Goal: Task Accomplishment & Management: Manage account settings

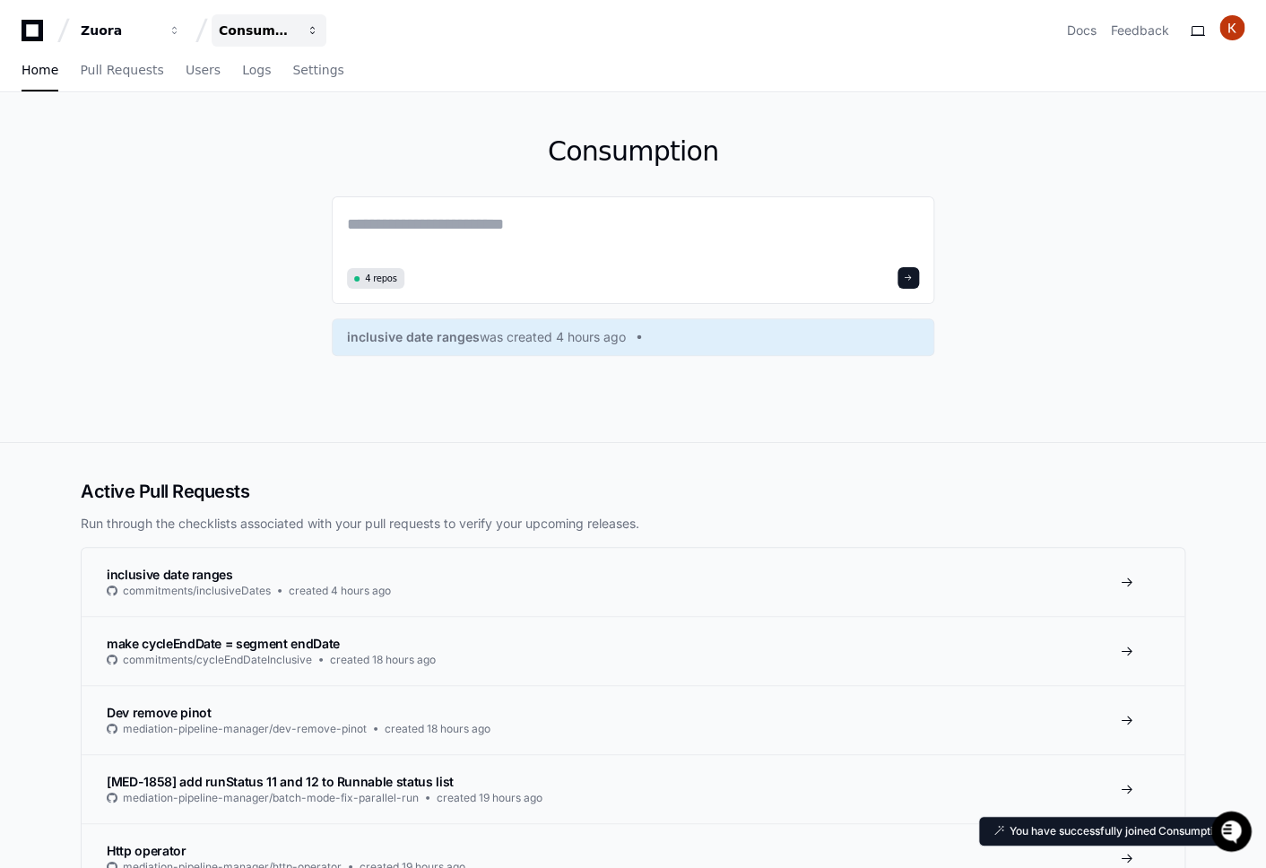
click at [158, 37] on div "Consumption" at bounding box center [119, 31] width 77 height 18
click at [109, 310] on div "Consumption 4 repos inclusive date ranges was created 4 hours ago" at bounding box center [633, 267] width 1148 height 350
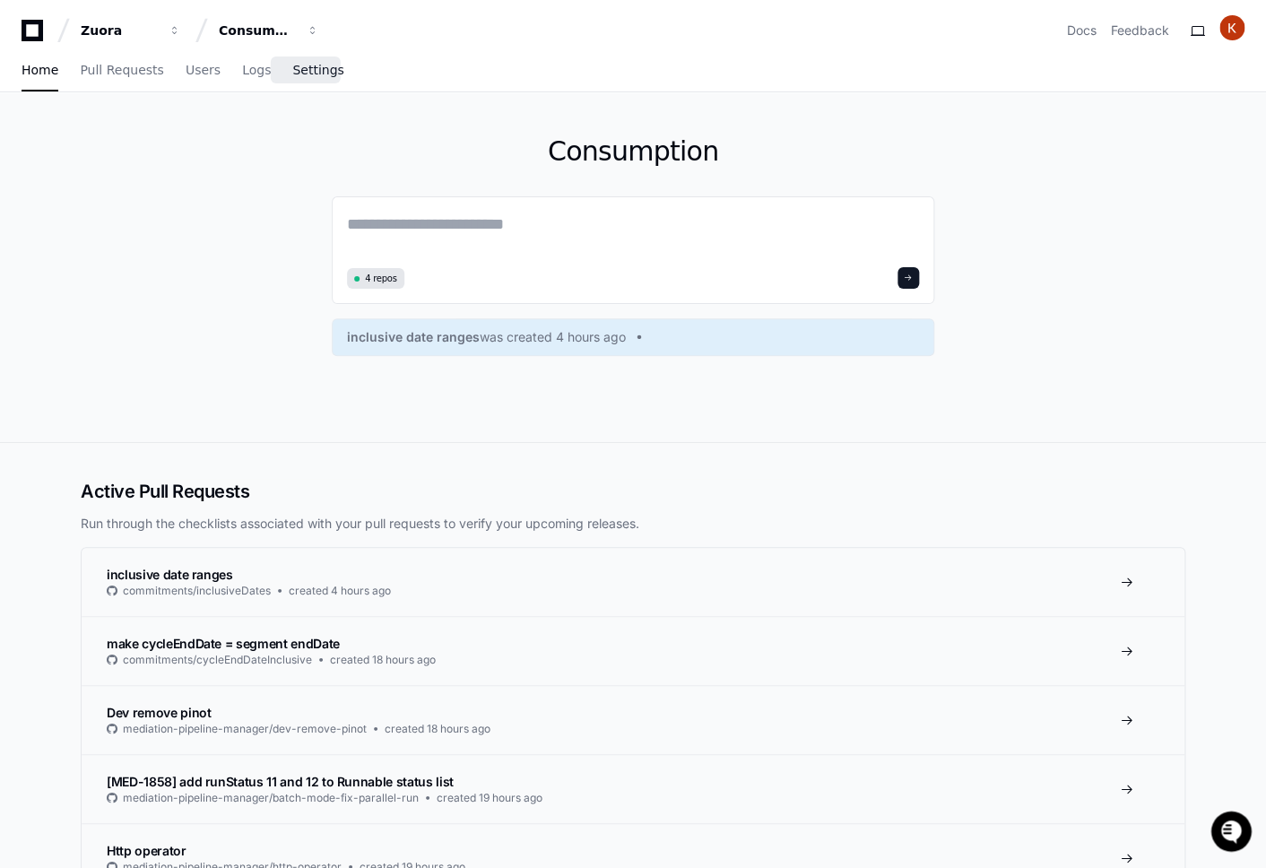
click at [294, 84] on link "Settings" at bounding box center [317, 70] width 51 height 41
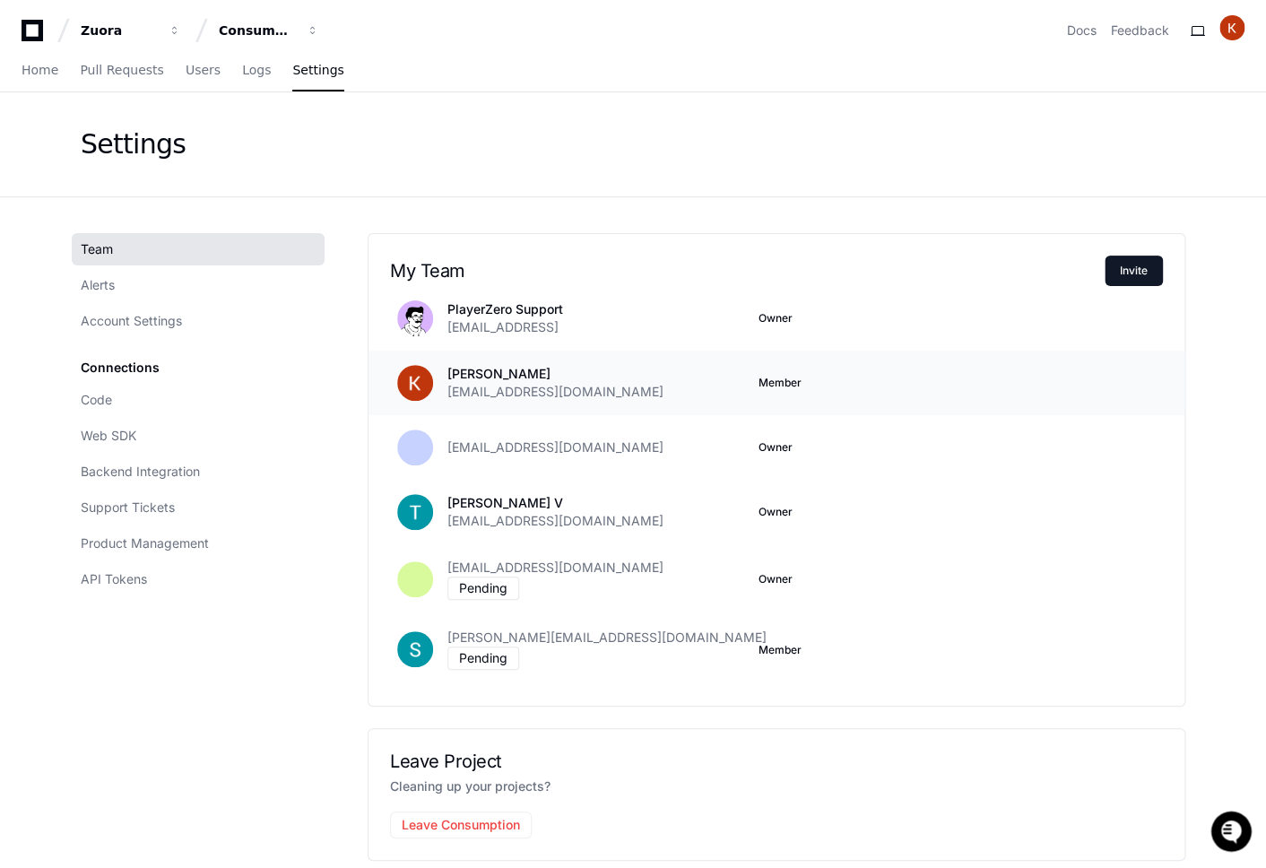
click at [787, 385] on span "Member" at bounding box center [780, 383] width 43 height 14
click at [156, 409] on link "Code" at bounding box center [198, 400] width 253 height 32
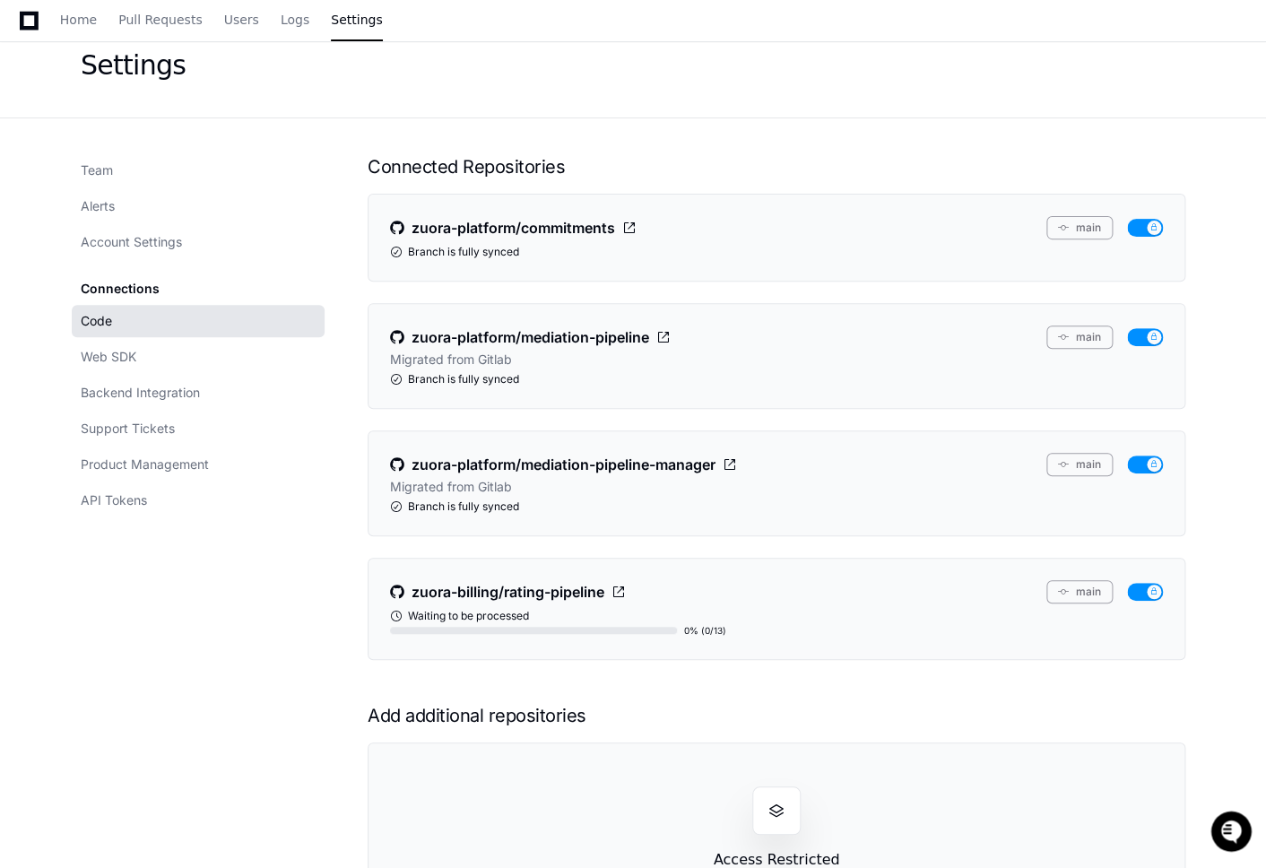
scroll to position [77, 0]
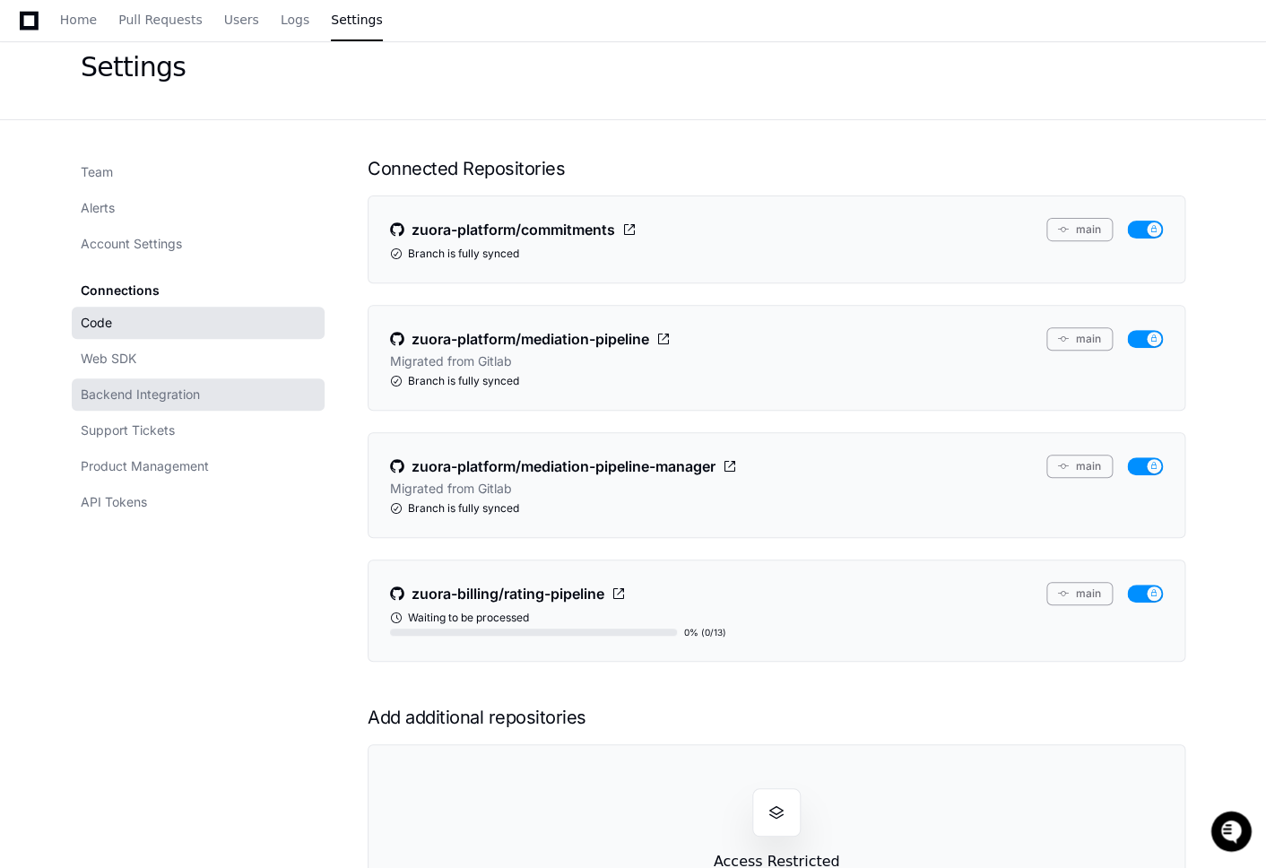
click at [188, 397] on span "Backend Integration" at bounding box center [140, 395] width 119 height 18
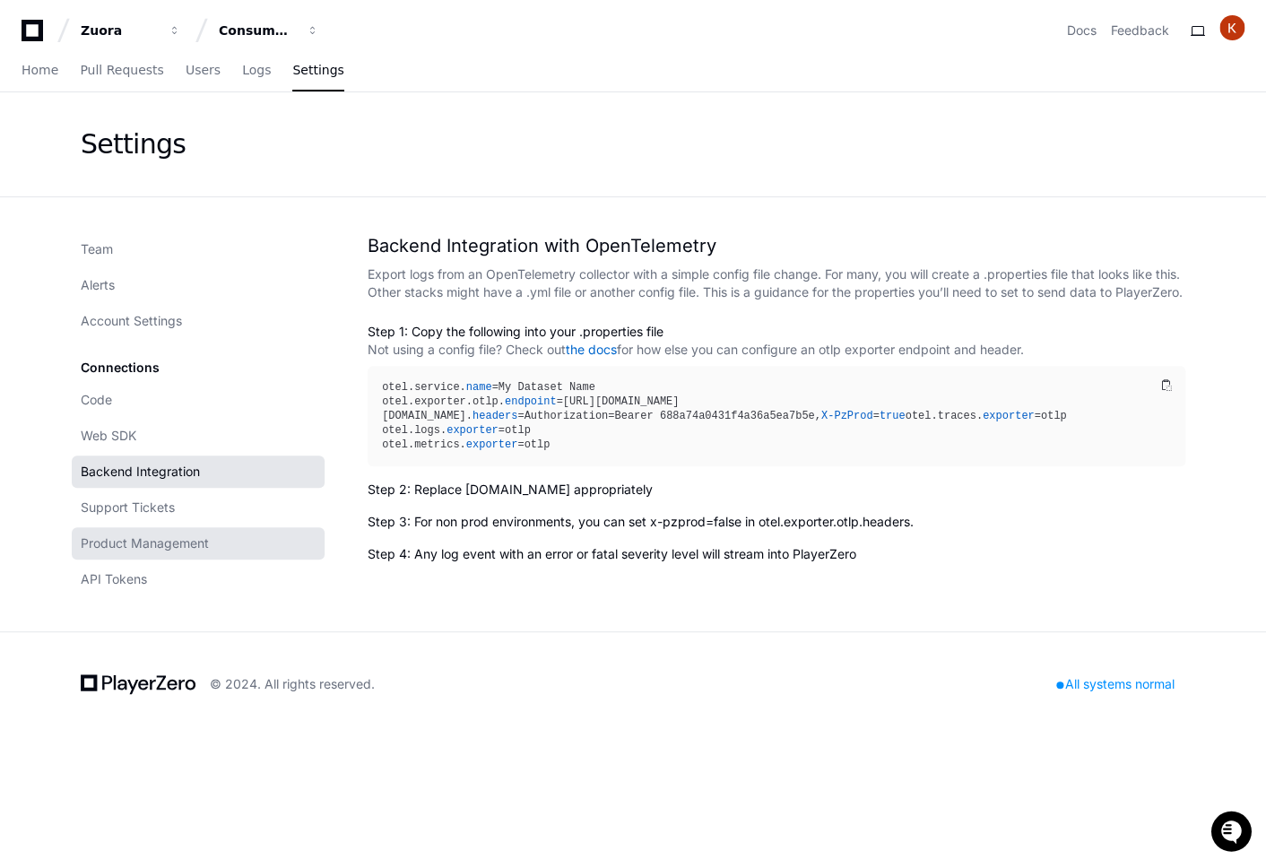
click at [145, 544] on span "Product Management" at bounding box center [145, 544] width 128 height 18
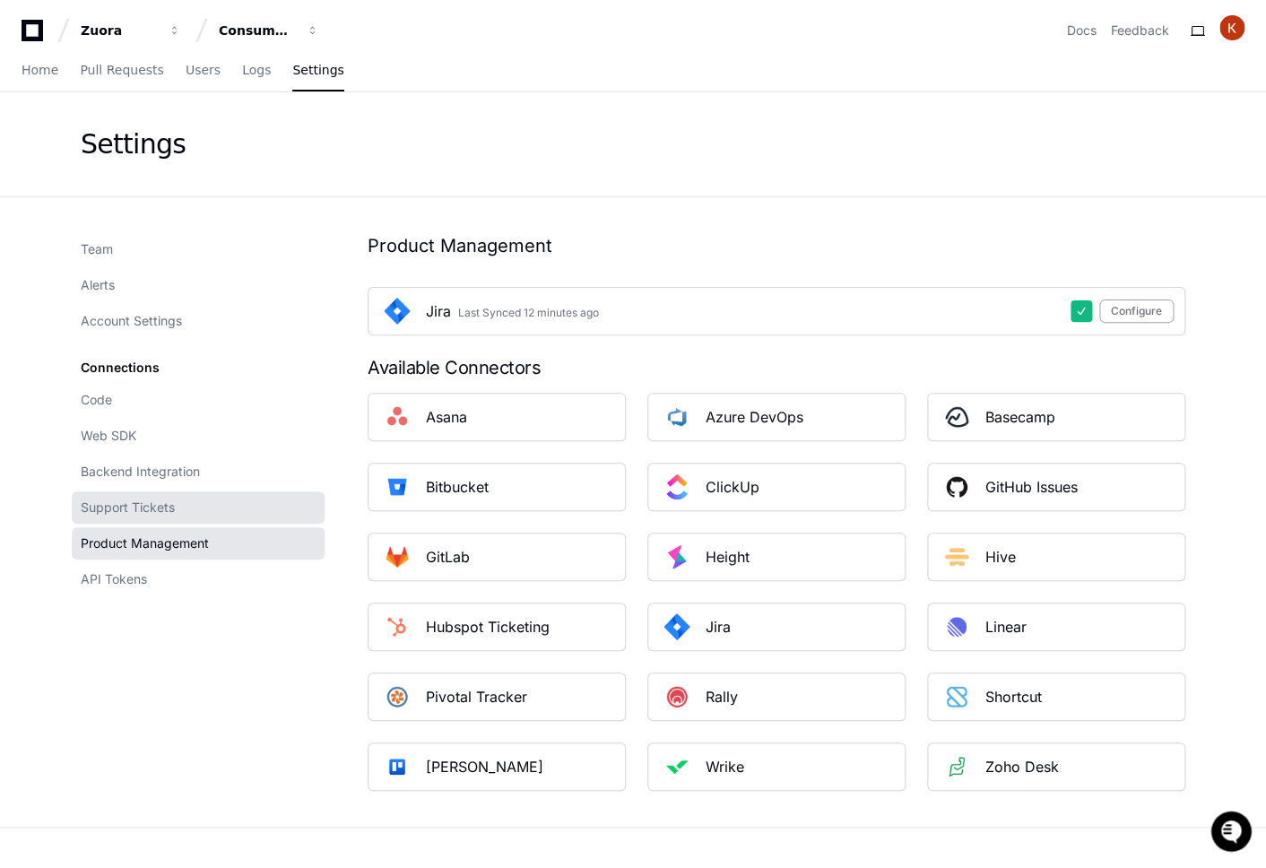
click at [178, 513] on link "Support Tickets" at bounding box center [198, 508] width 253 height 32
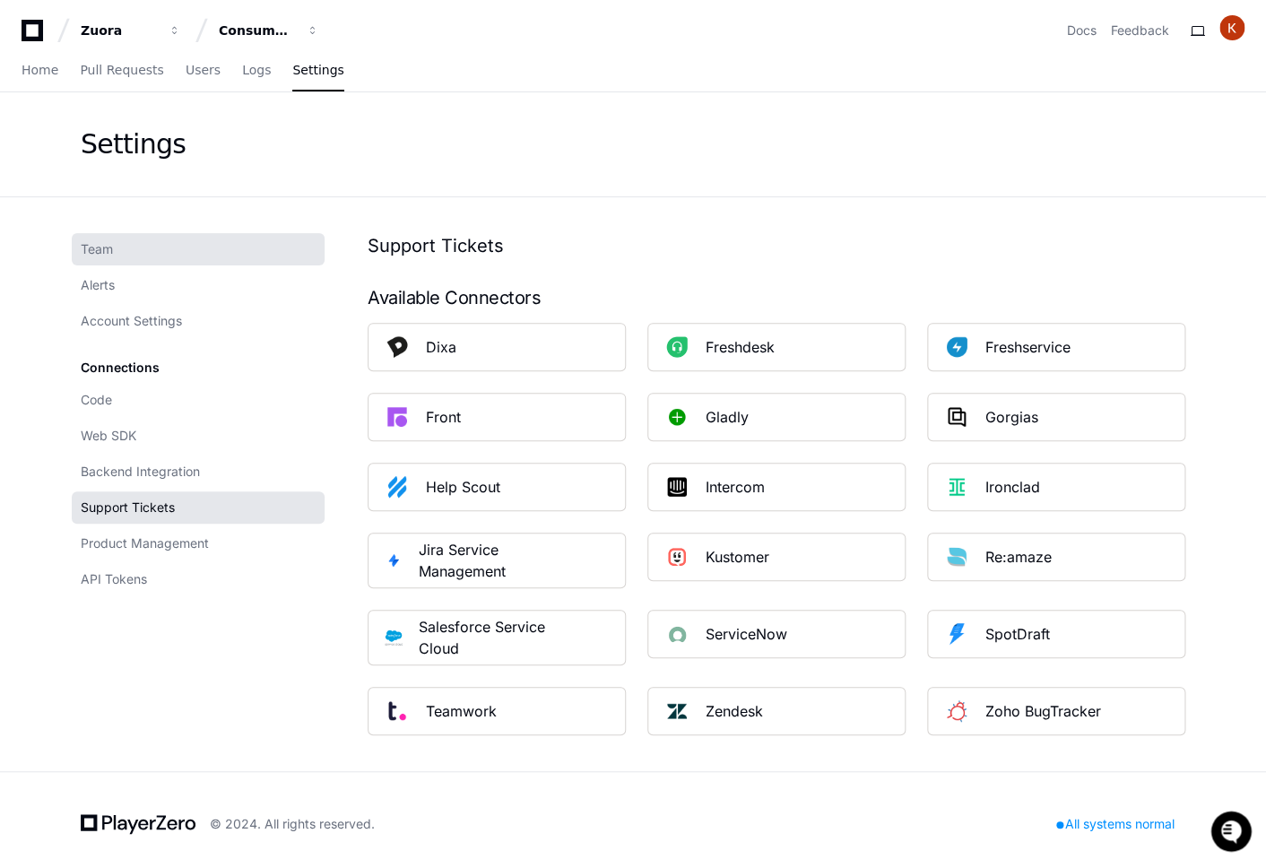
click at [114, 248] on link "Team" at bounding box center [198, 249] width 253 height 32
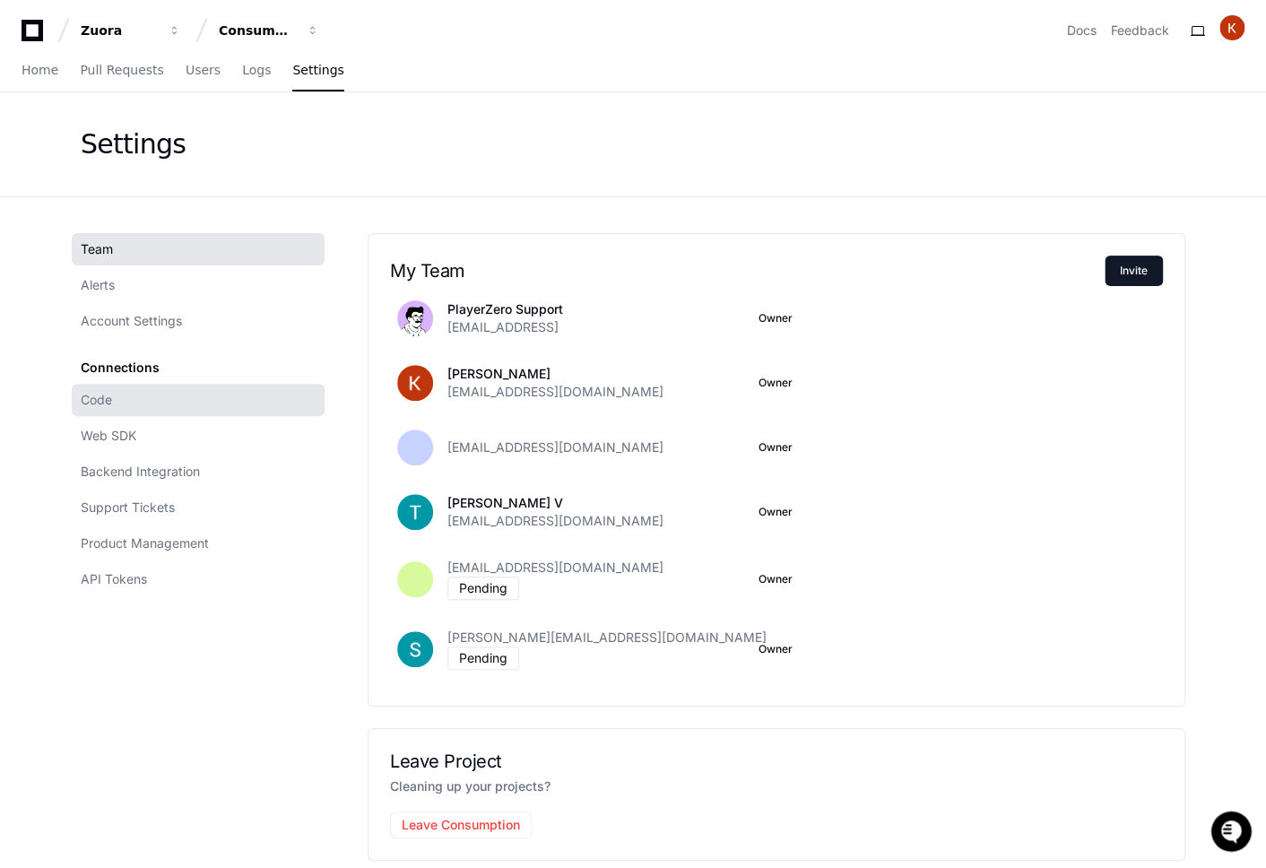
click at [180, 406] on link "Code" at bounding box center [198, 400] width 253 height 32
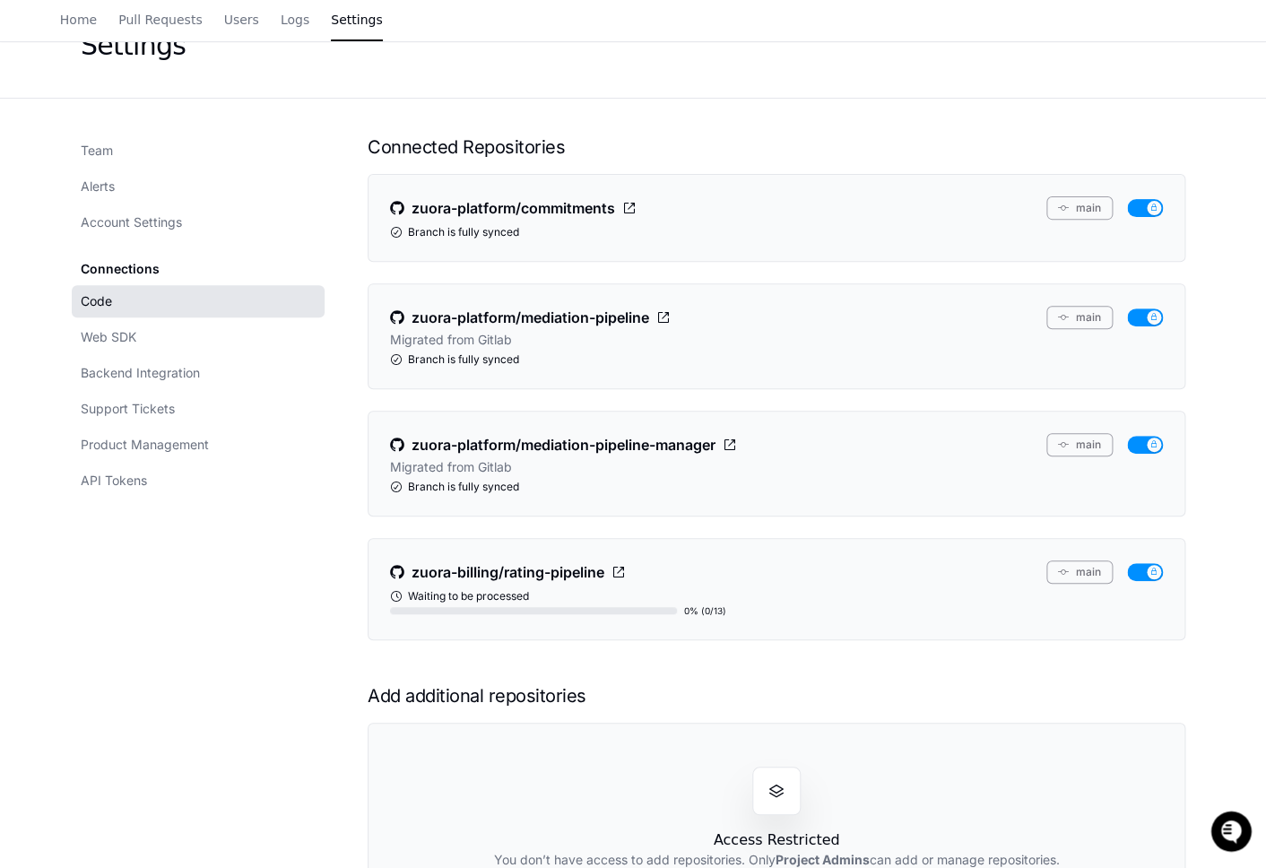
scroll to position [89, 0]
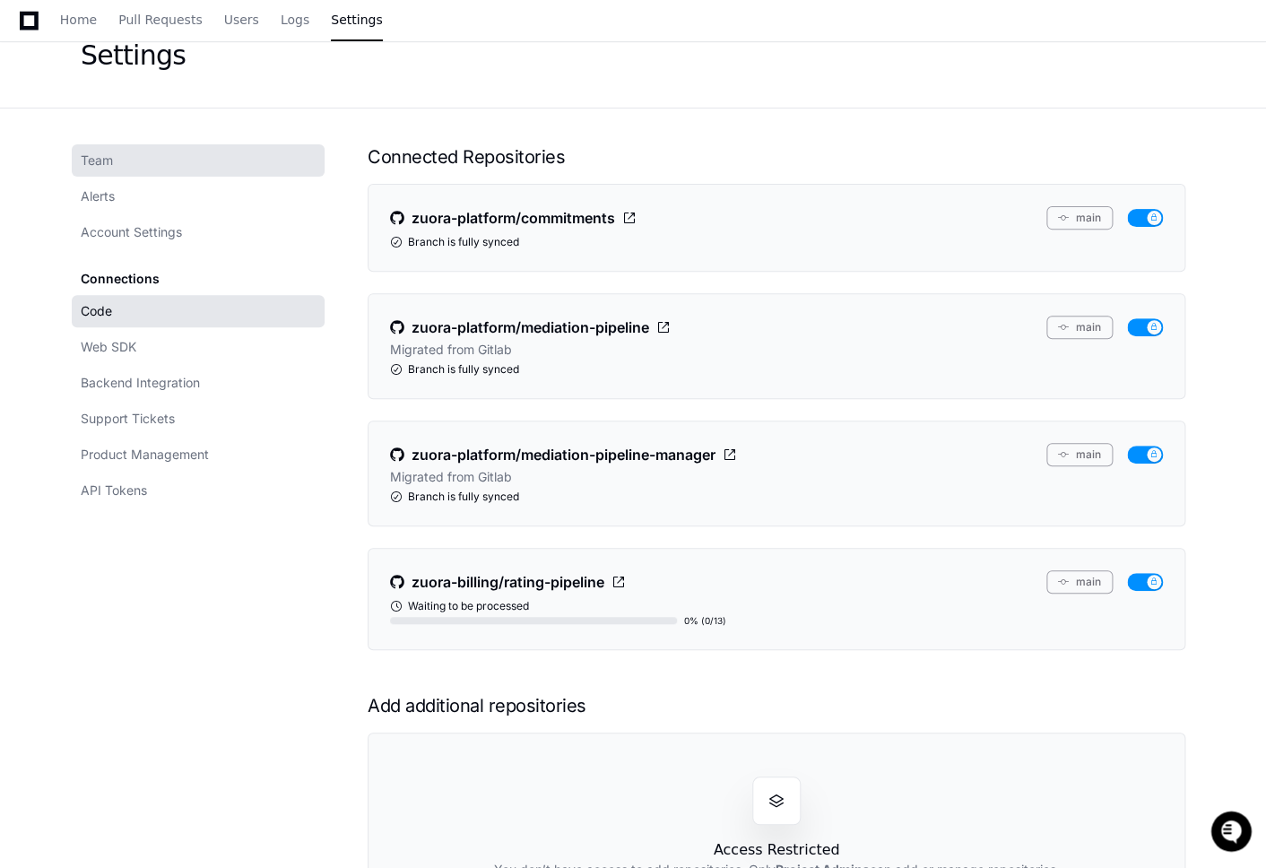
click at [146, 161] on link "Team" at bounding box center [198, 160] width 253 height 32
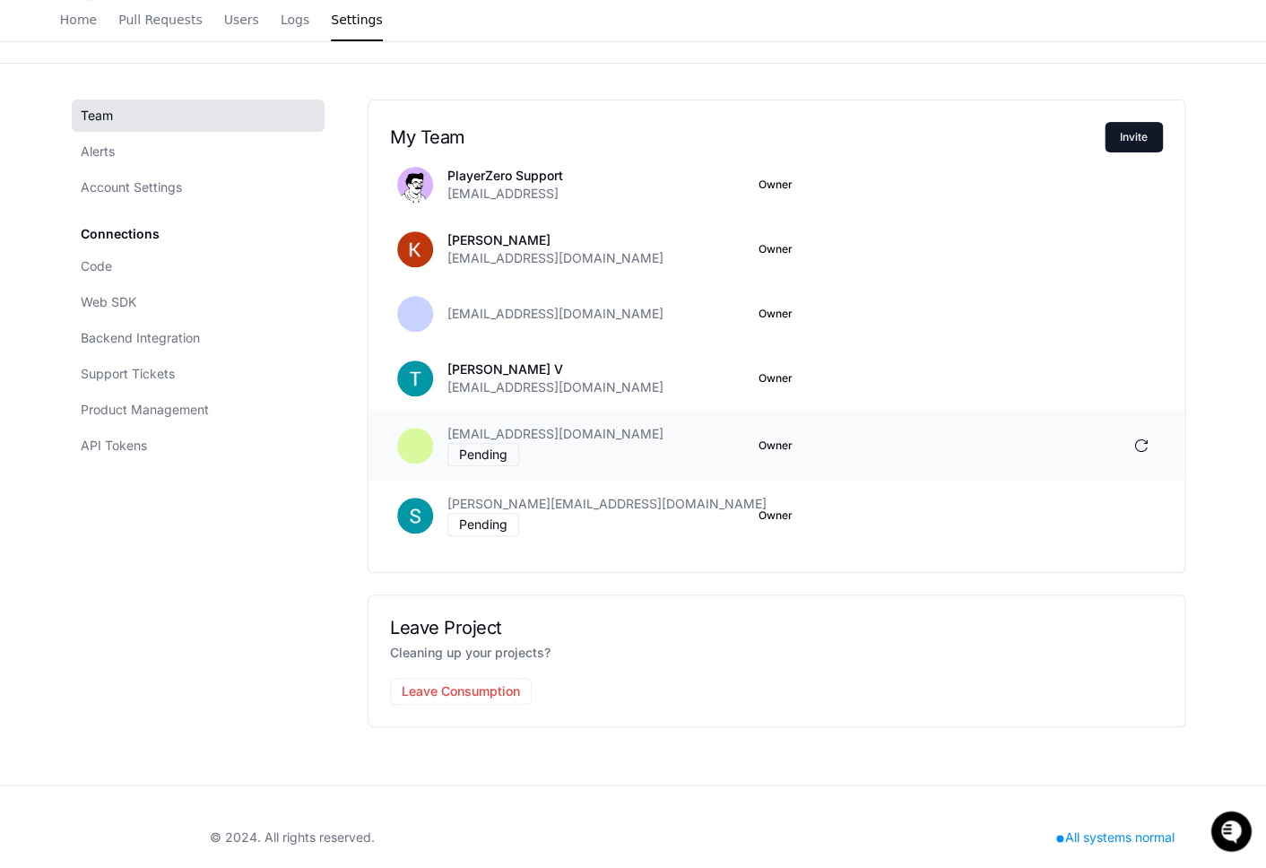
scroll to position [145, 0]
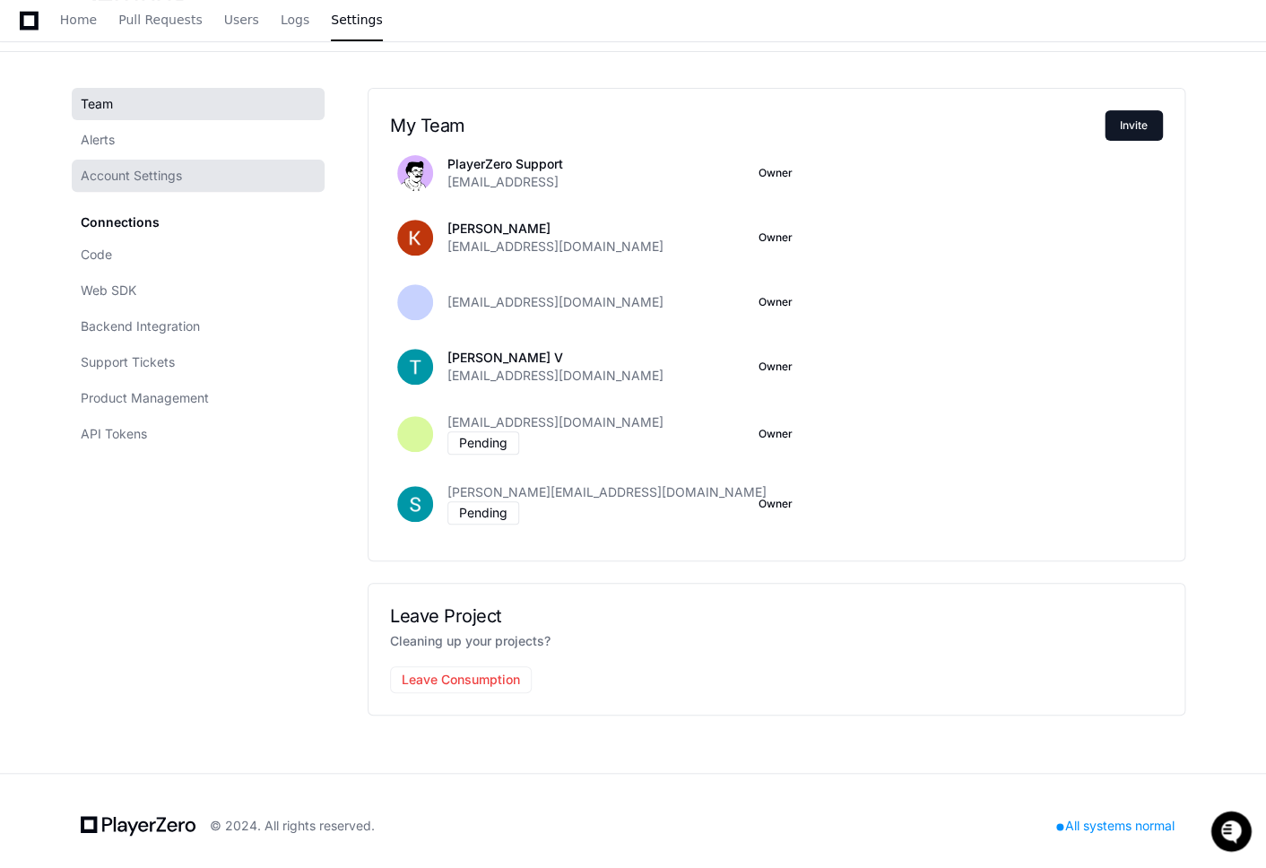
click at [198, 184] on link "Account Settings" at bounding box center [198, 176] width 253 height 32
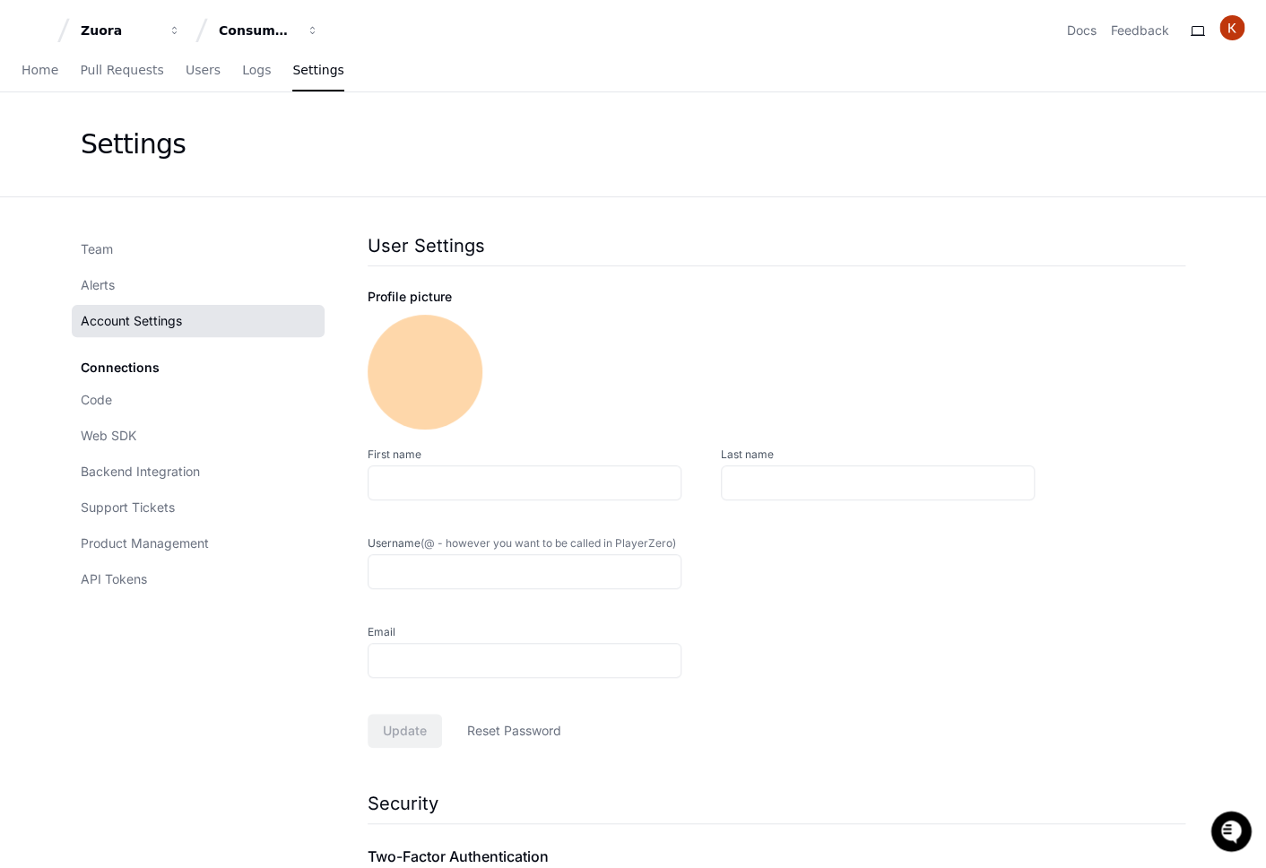
type input "********"
type input "*****"
type input "******"
type input "**********"
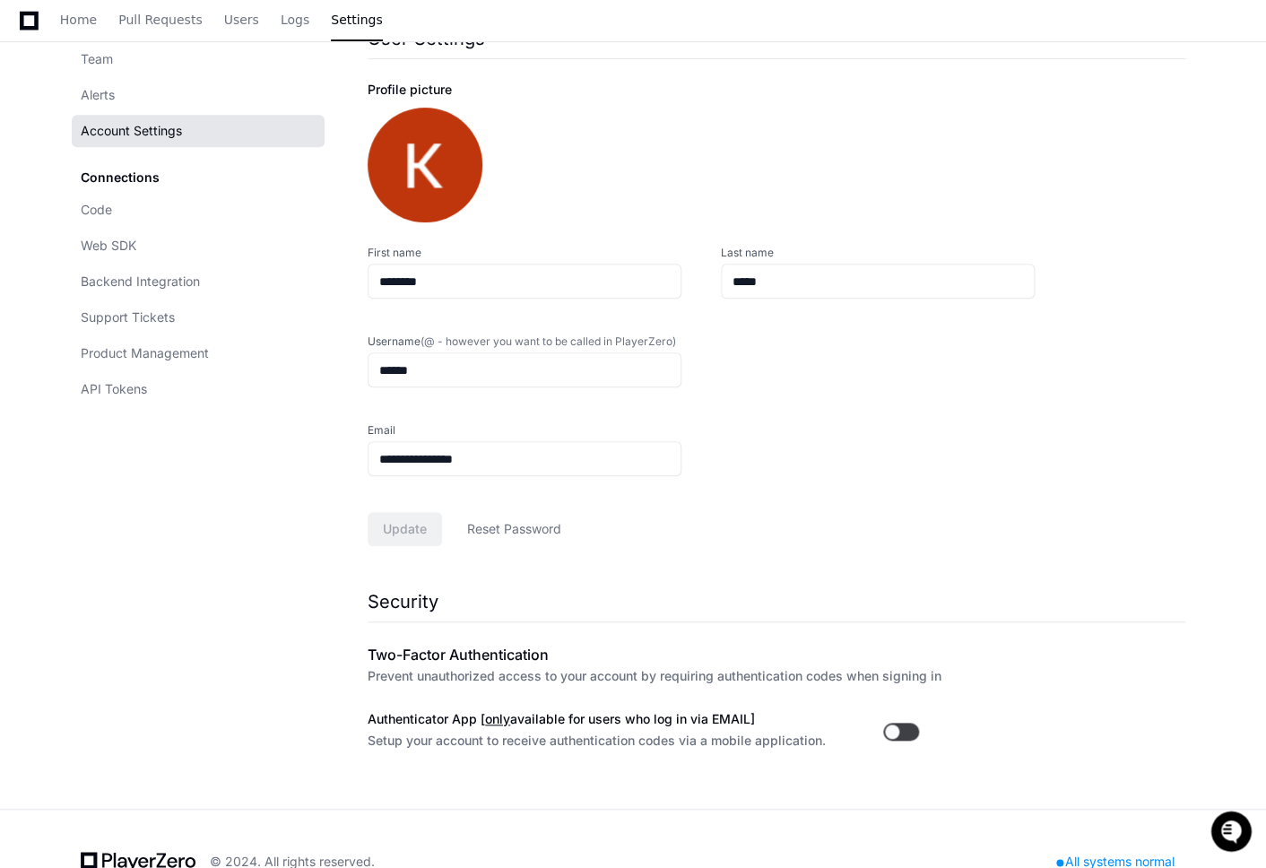
scroll to position [251, 0]
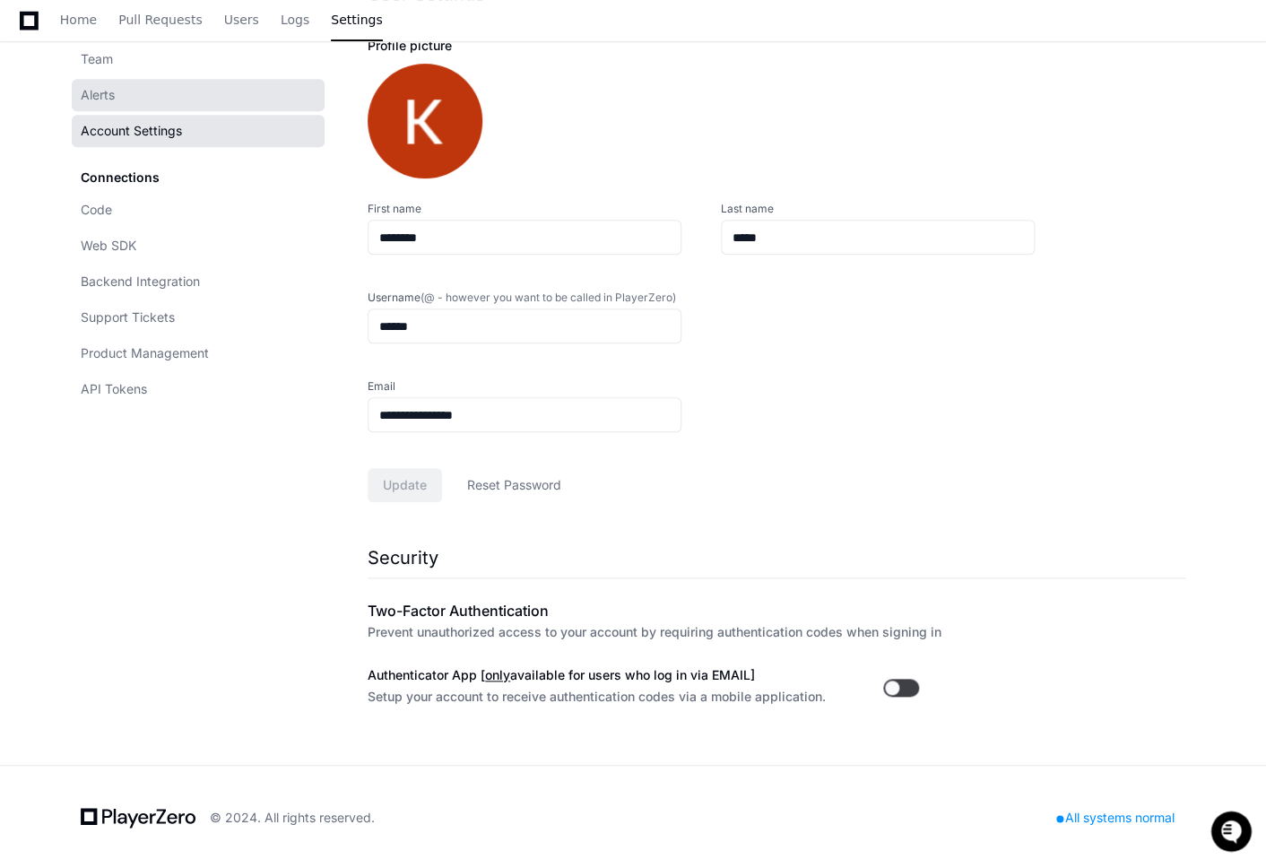
click at [132, 100] on link "Alerts" at bounding box center [198, 95] width 253 height 32
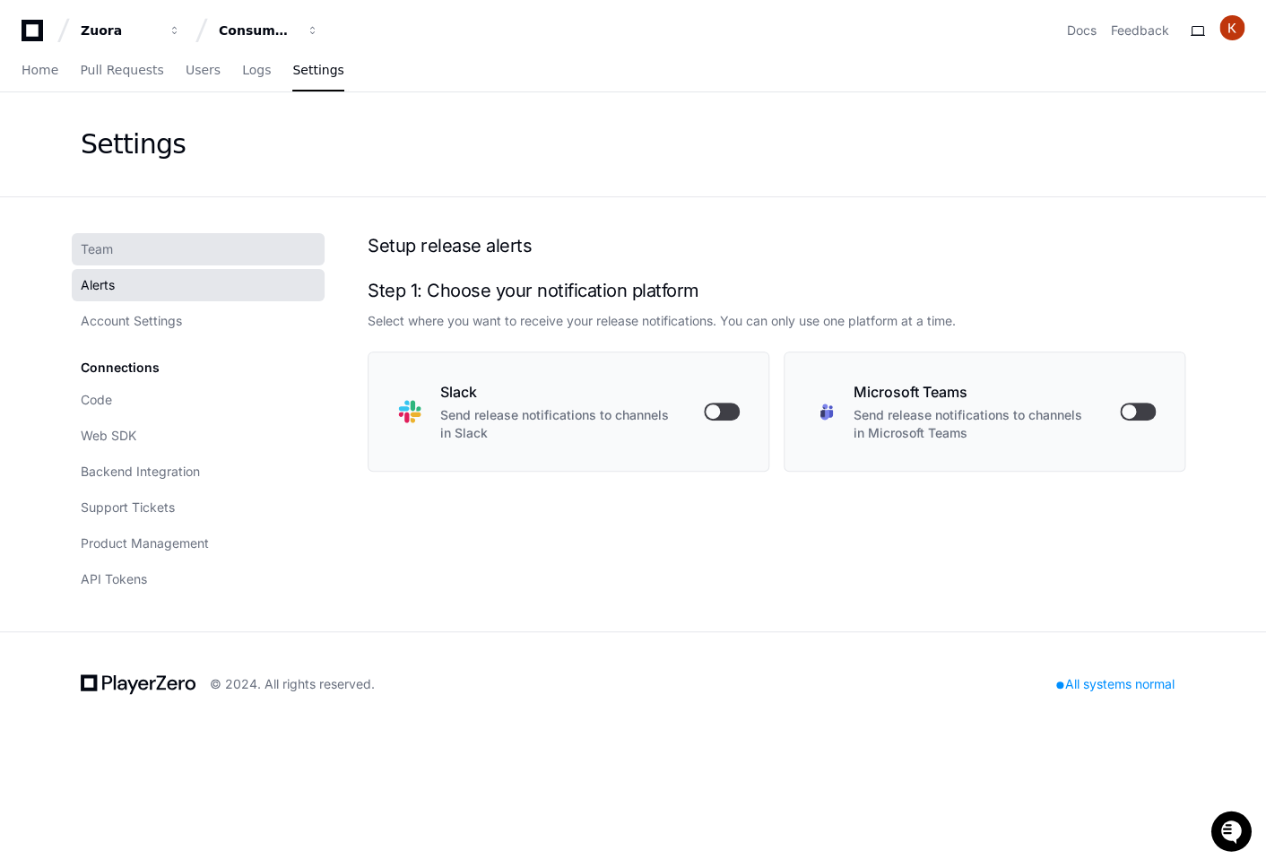
click at [117, 248] on link "Team" at bounding box center [198, 249] width 253 height 32
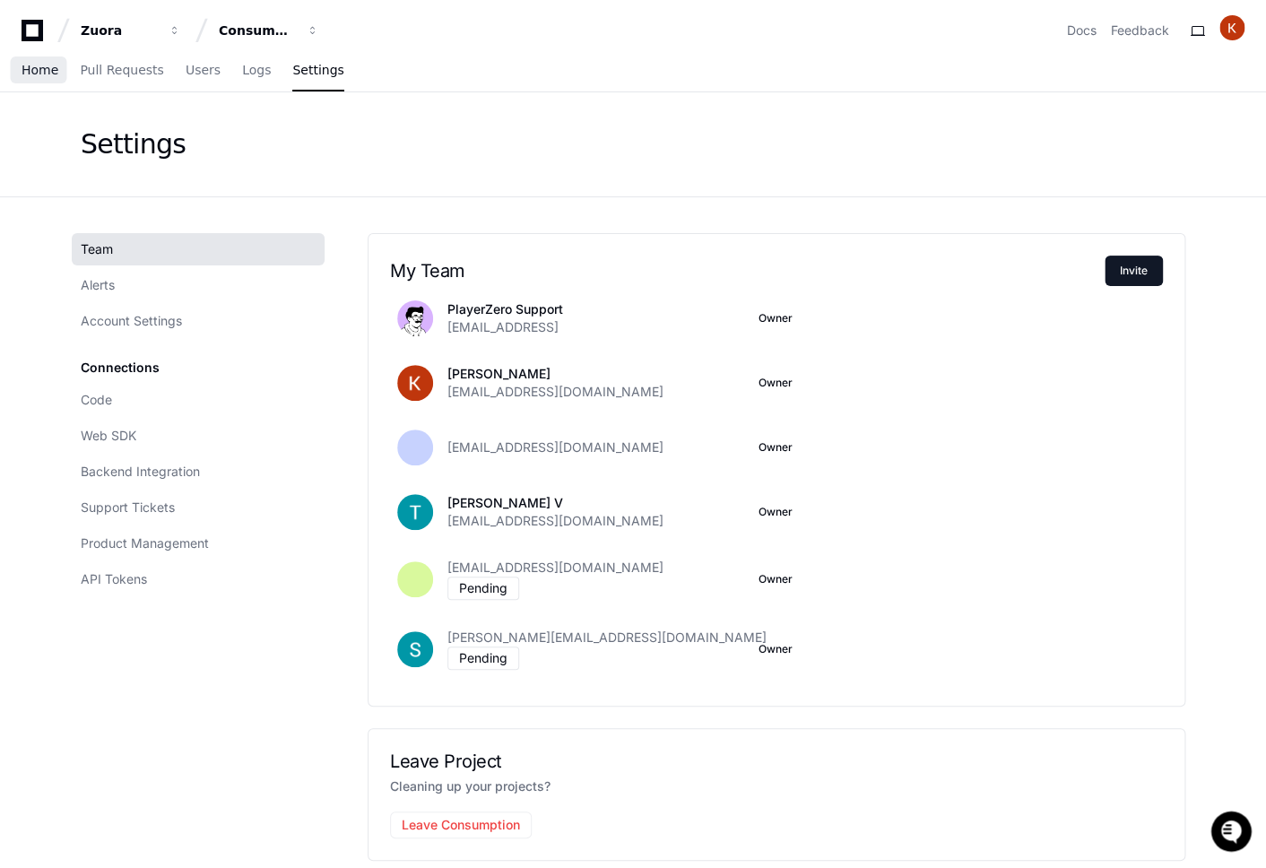
click at [45, 75] on span "Home" at bounding box center [40, 70] width 37 height 11
